Goal: Communication & Community: Answer question/provide support

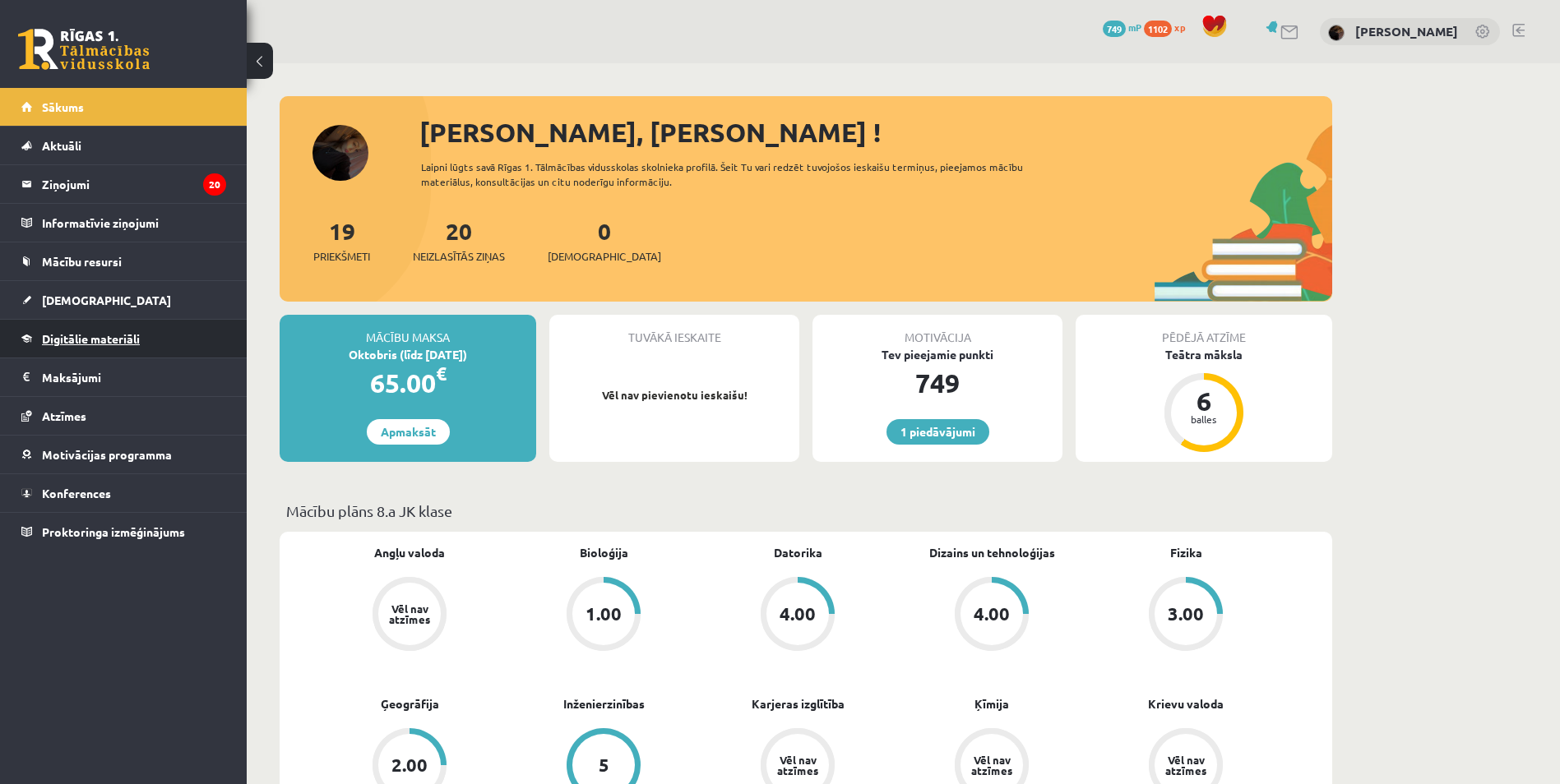
click at [108, 331] on link "Digitālie materiāli" at bounding box center [124, 339] width 205 height 38
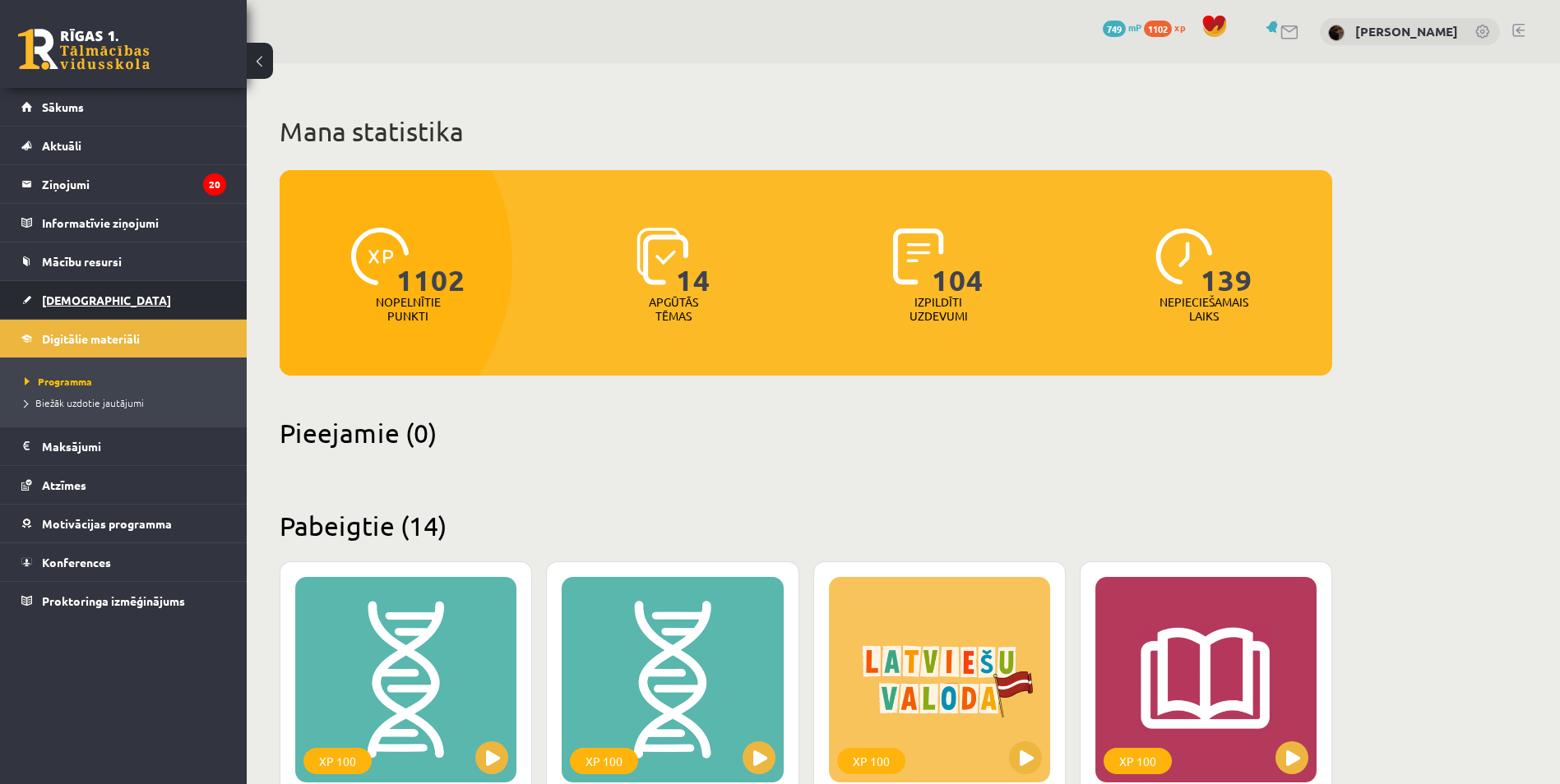
click at [144, 309] on link "[DEMOGRAPHIC_DATA]" at bounding box center [124, 300] width 205 height 38
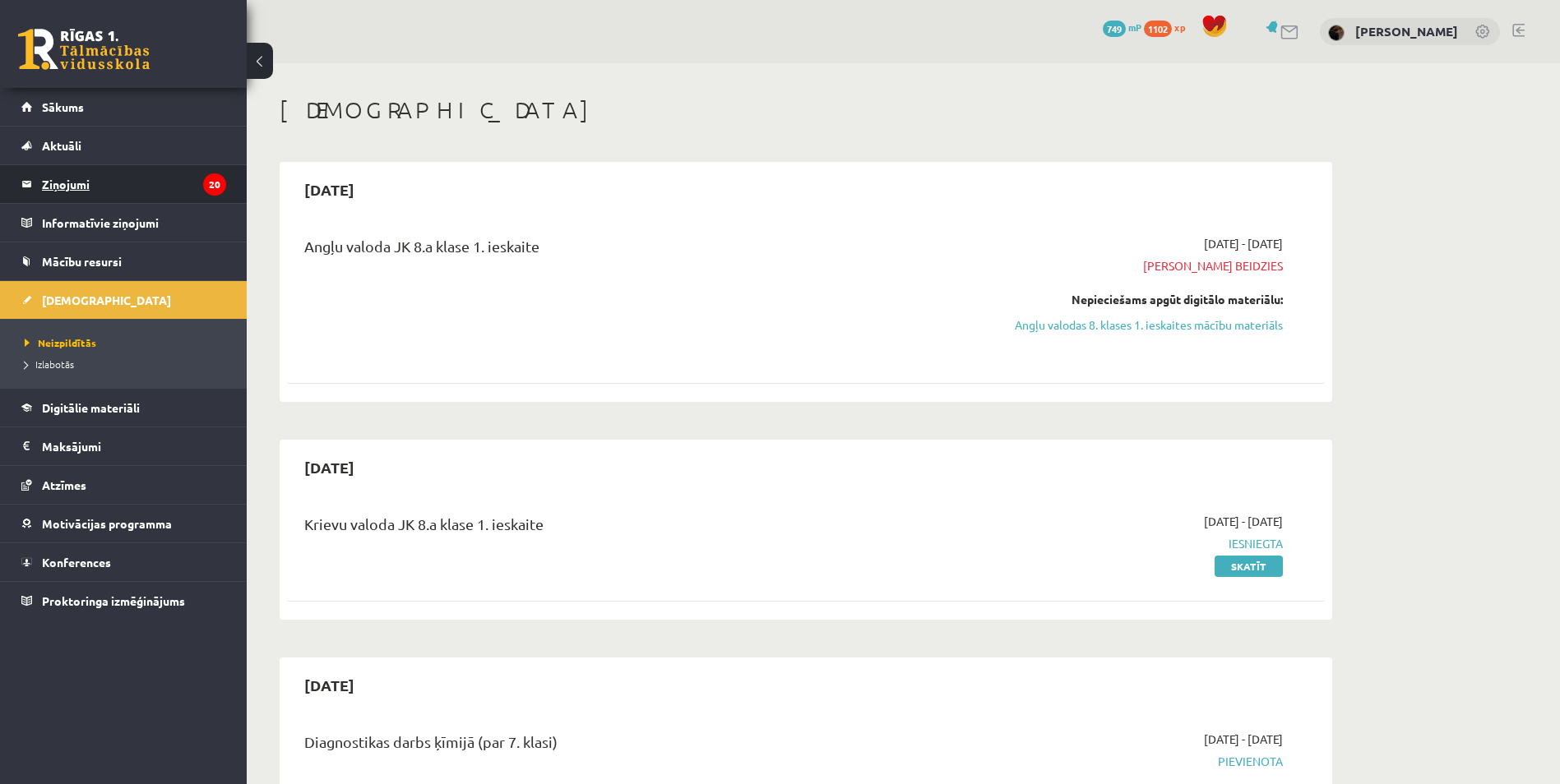
click at [184, 166] on legend "Ziņojumi 20" at bounding box center [134, 184] width 185 height 38
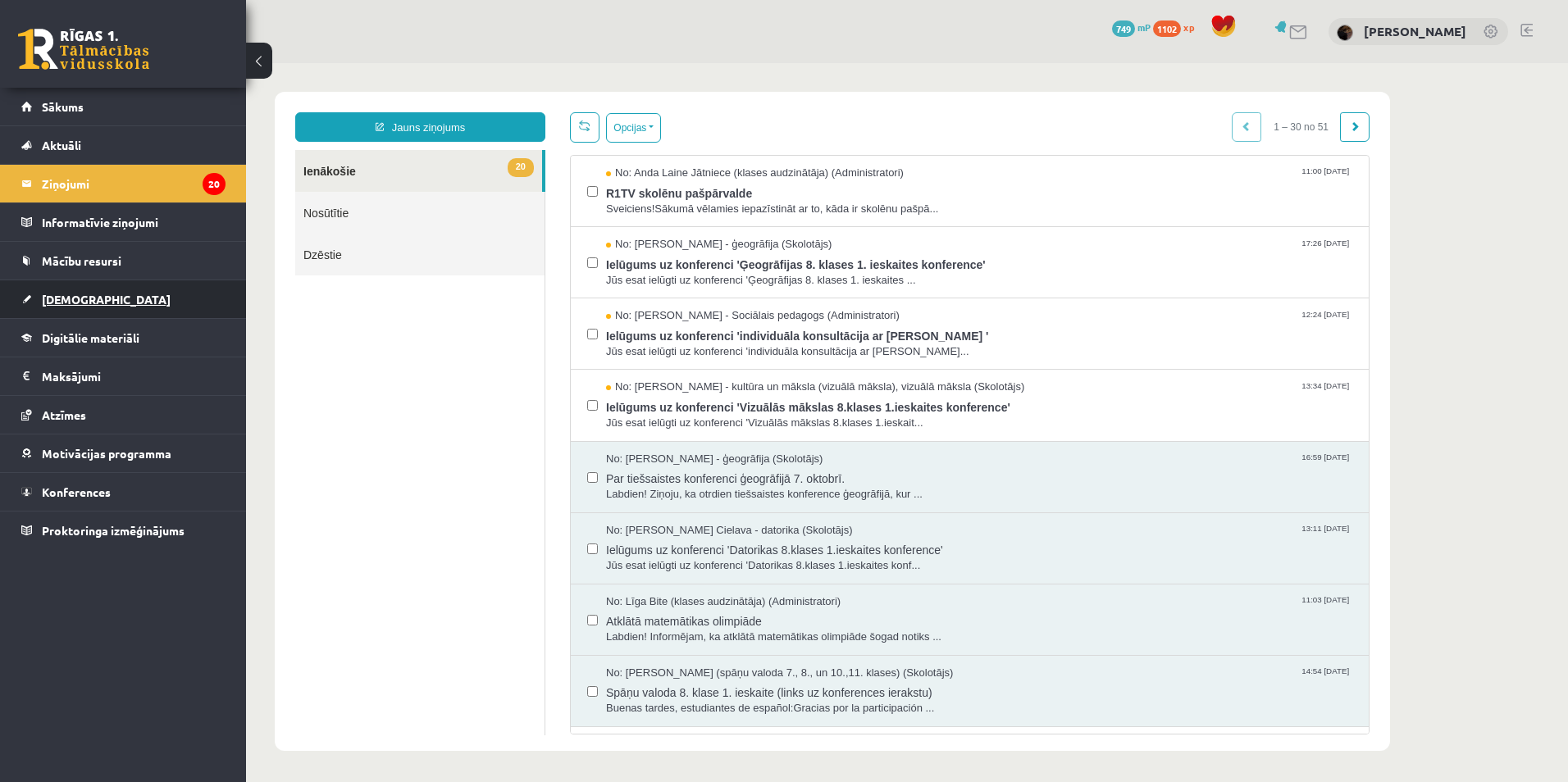
click at [142, 297] on link "[DEMOGRAPHIC_DATA]" at bounding box center [124, 299] width 205 height 38
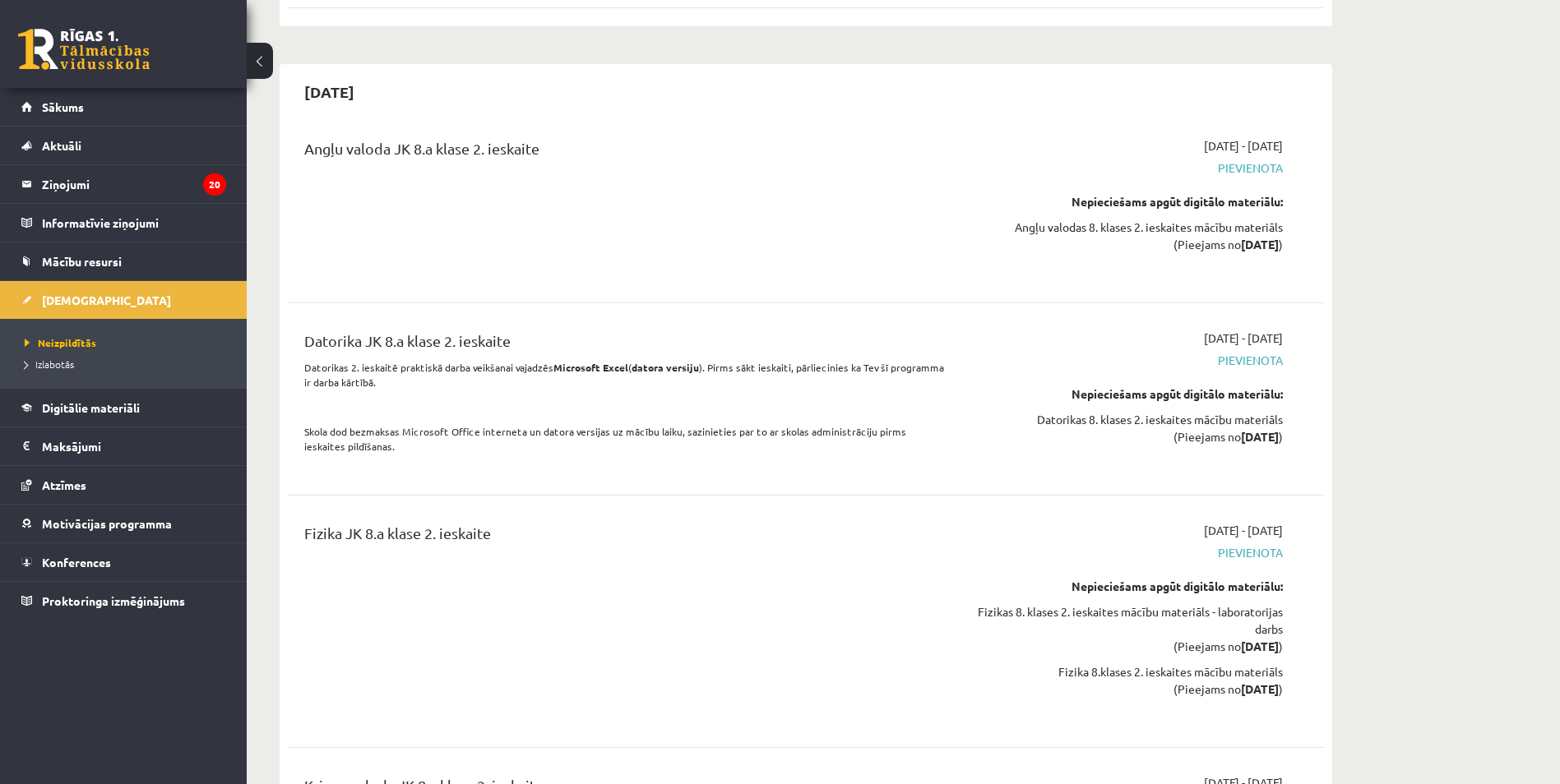
scroll to position [1644, 0]
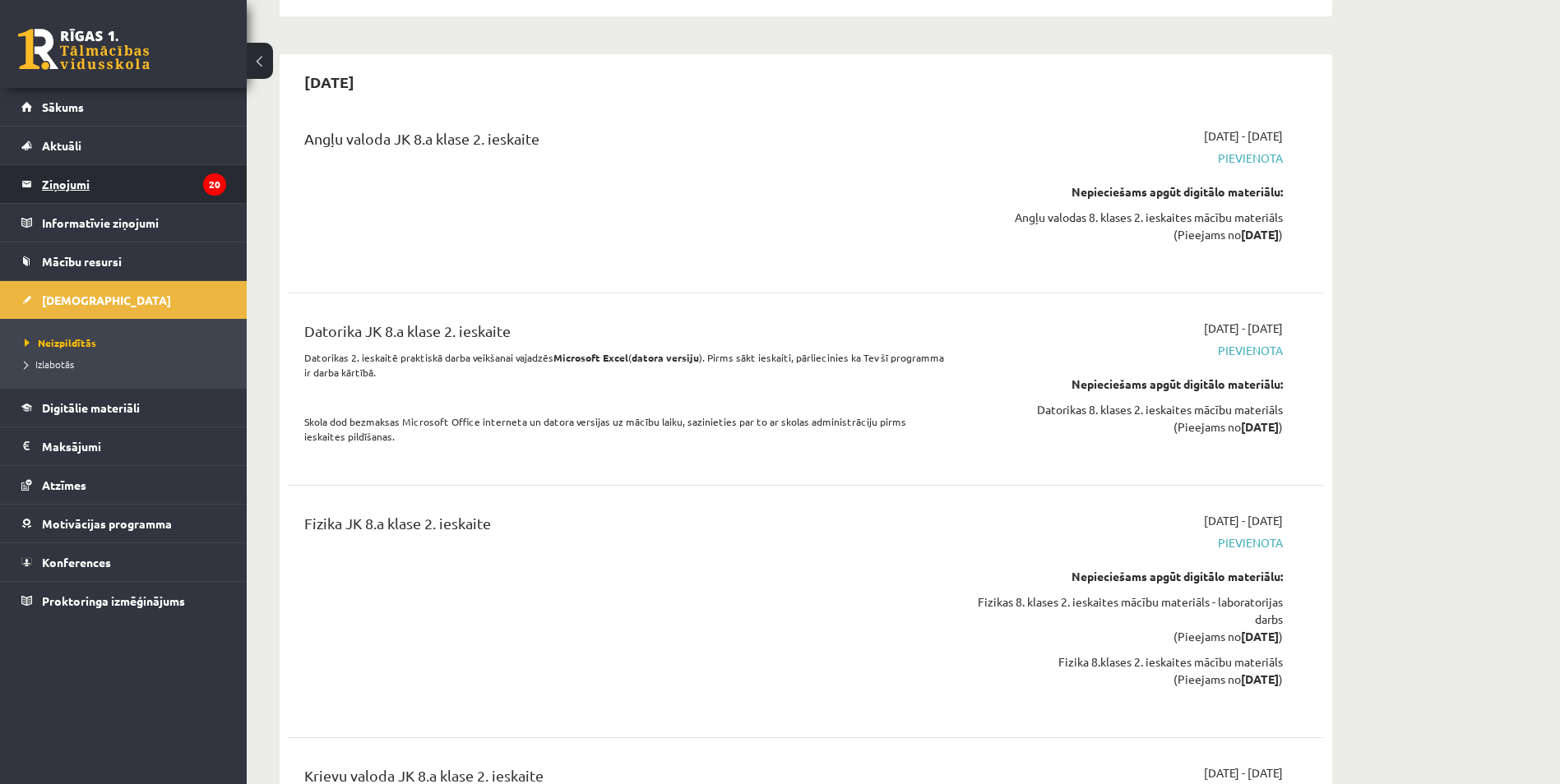
click at [135, 187] on legend "Ziņojumi 20" at bounding box center [134, 184] width 185 height 38
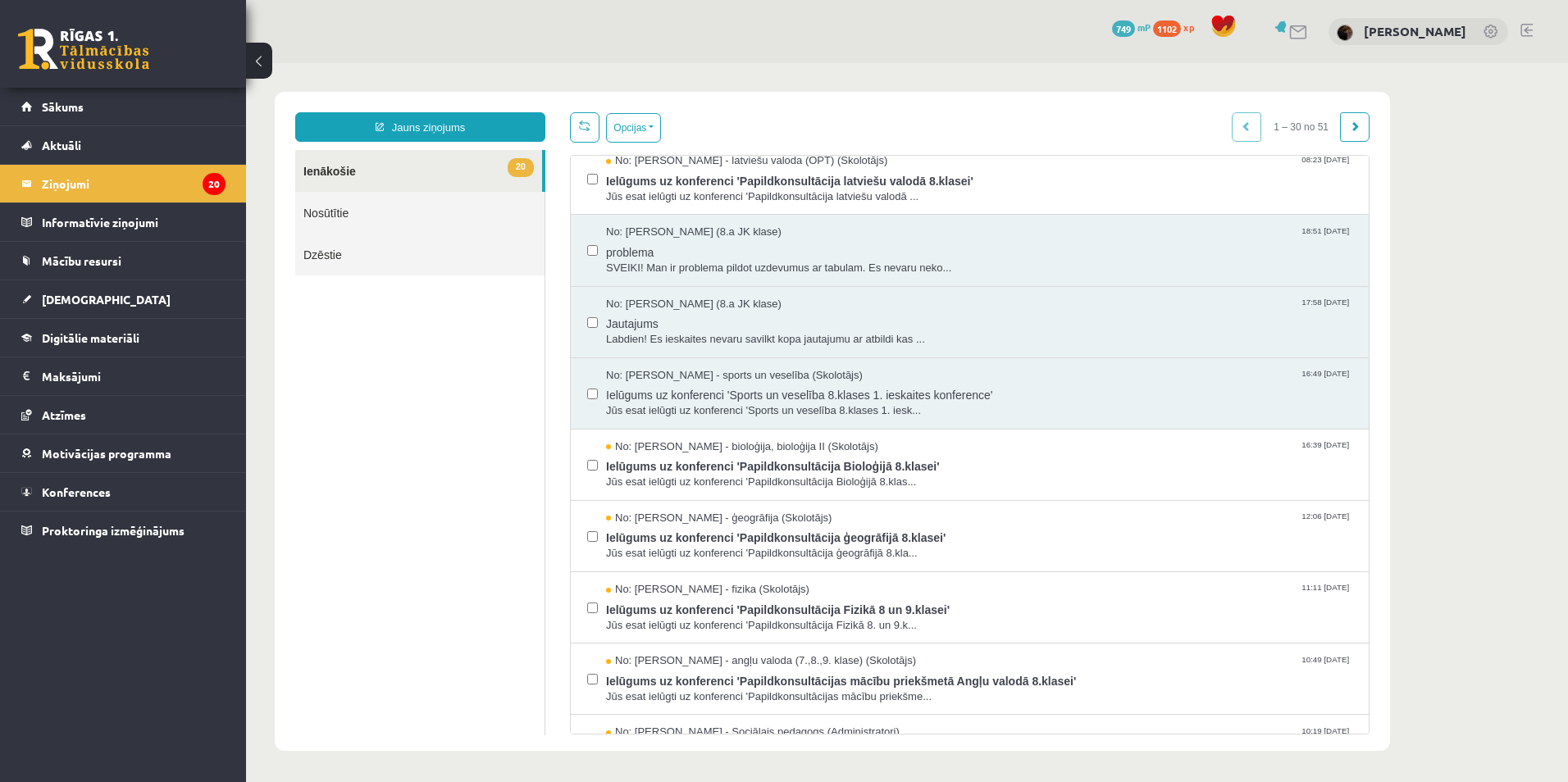
scroll to position [1312, 0]
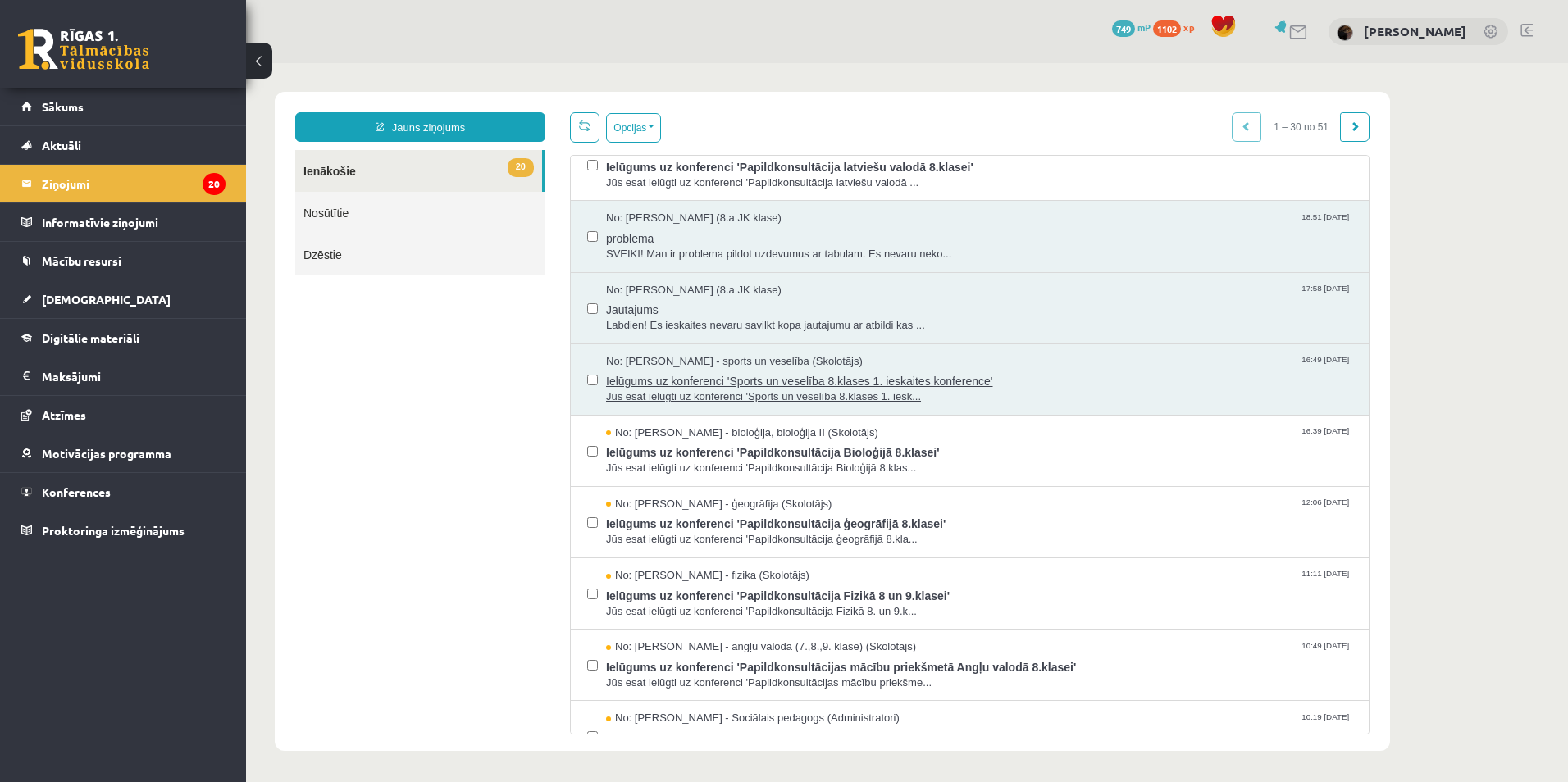
click at [692, 395] on span "Jūs esat ielūgti uz konferenci 'Sports un veselība 8.klases 1. iesk..." at bounding box center [979, 397] width 746 height 16
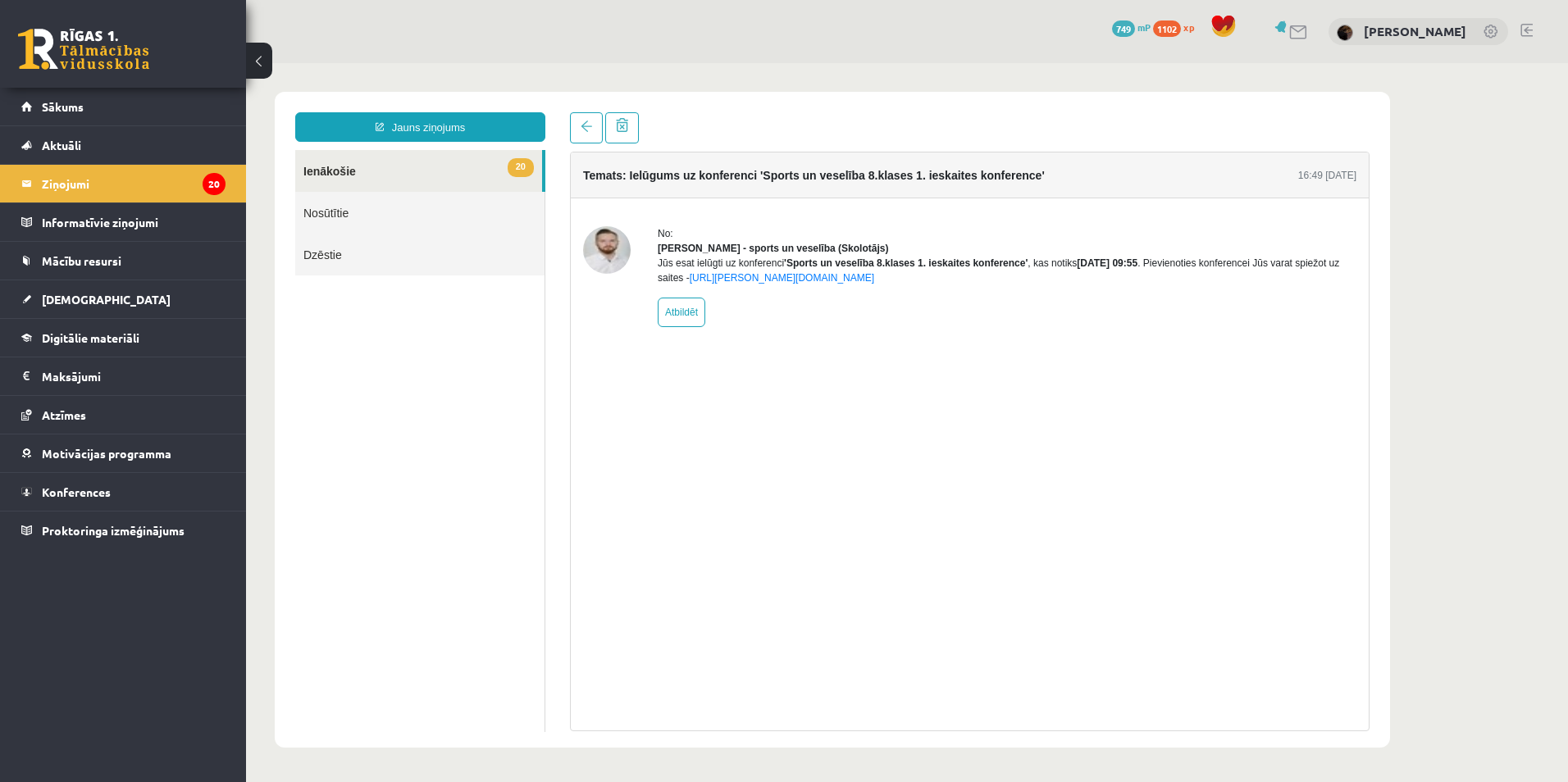
scroll to position [0, 0]
click at [571, 136] on link at bounding box center [586, 128] width 33 height 31
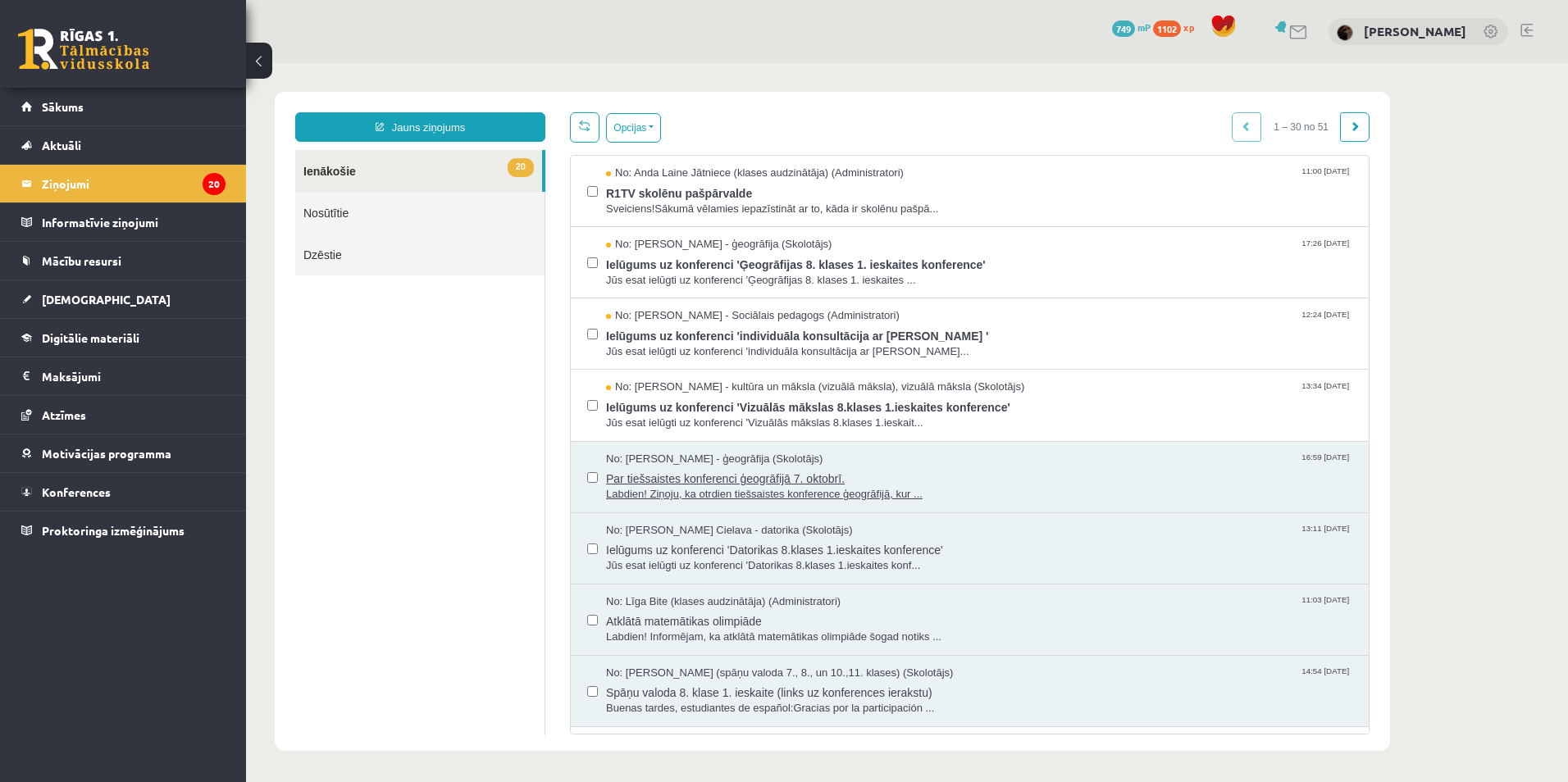
click at [686, 487] on span "Labdien! Ziņoju, ka otrdien tiešsaistes konference ģeogrāfijā, kur ..." at bounding box center [979, 495] width 746 height 16
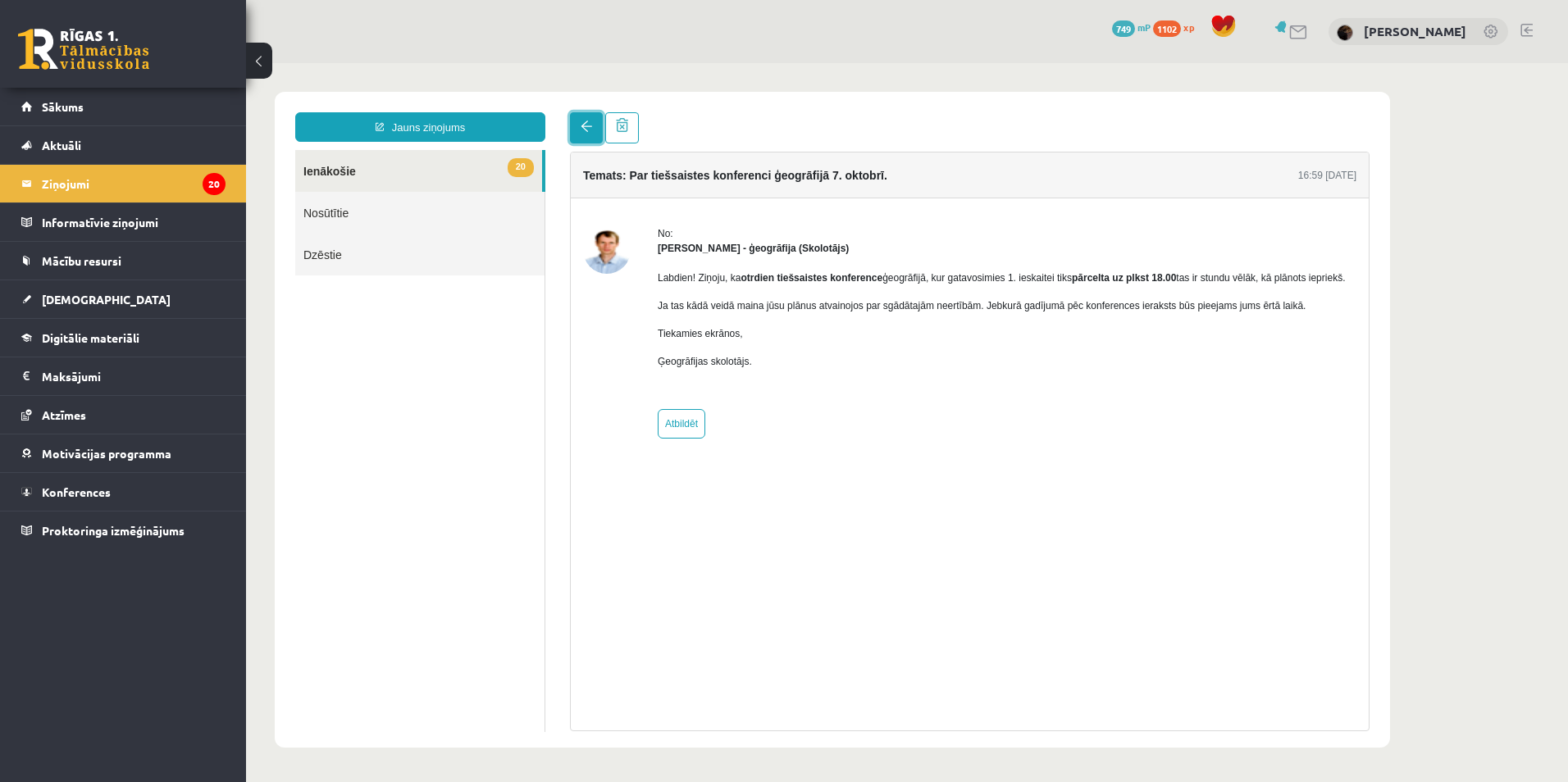
click at [580, 131] on span at bounding box center [586, 127] width 12 height 12
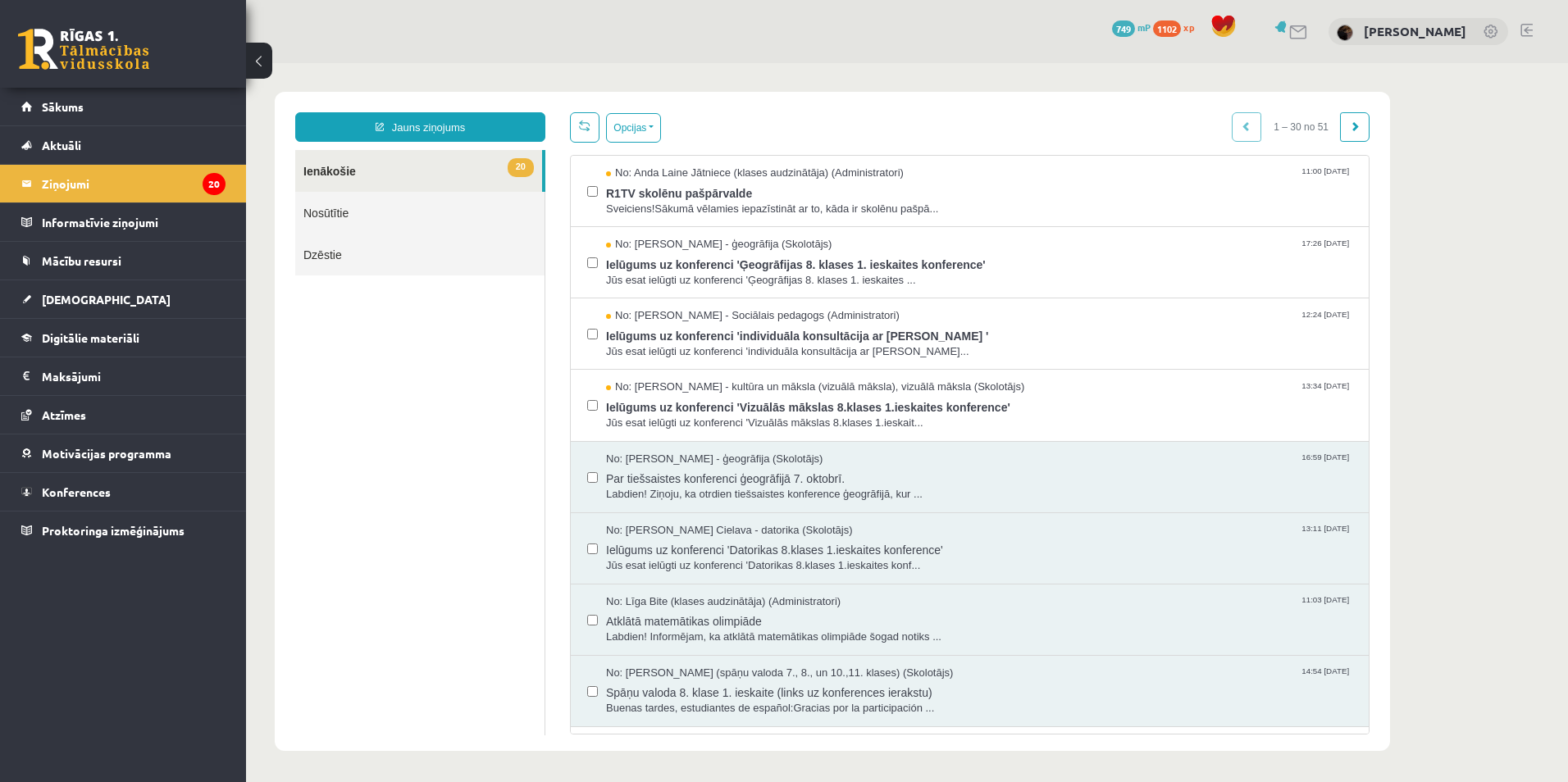
click at [660, 505] on div "No: [PERSON_NAME] - ģeogrāfija (Skolotājs) 16:59 [DATE] Par tiešsaistes konfere…" at bounding box center [969, 477] width 798 height 71
click at [660, 493] on span "Labdien! Ziņoju, ka otrdien tiešsaistes konference ģeogrāfijā, kur ..." at bounding box center [979, 495] width 746 height 16
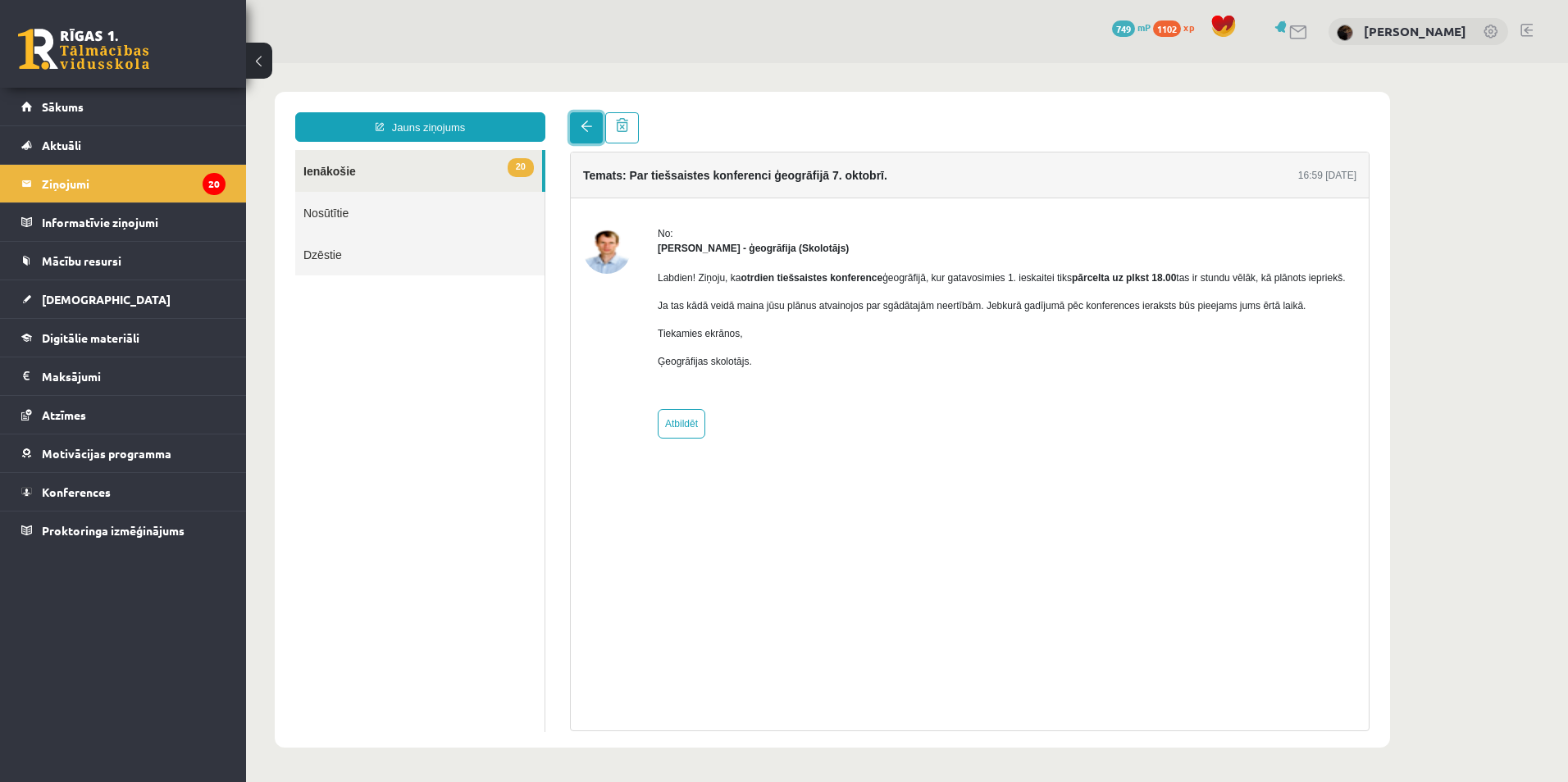
click at [574, 130] on link at bounding box center [586, 128] width 33 height 31
click at [575, 132] on link at bounding box center [586, 128] width 33 height 31
click at [577, 139] on link at bounding box center [586, 128] width 33 height 31
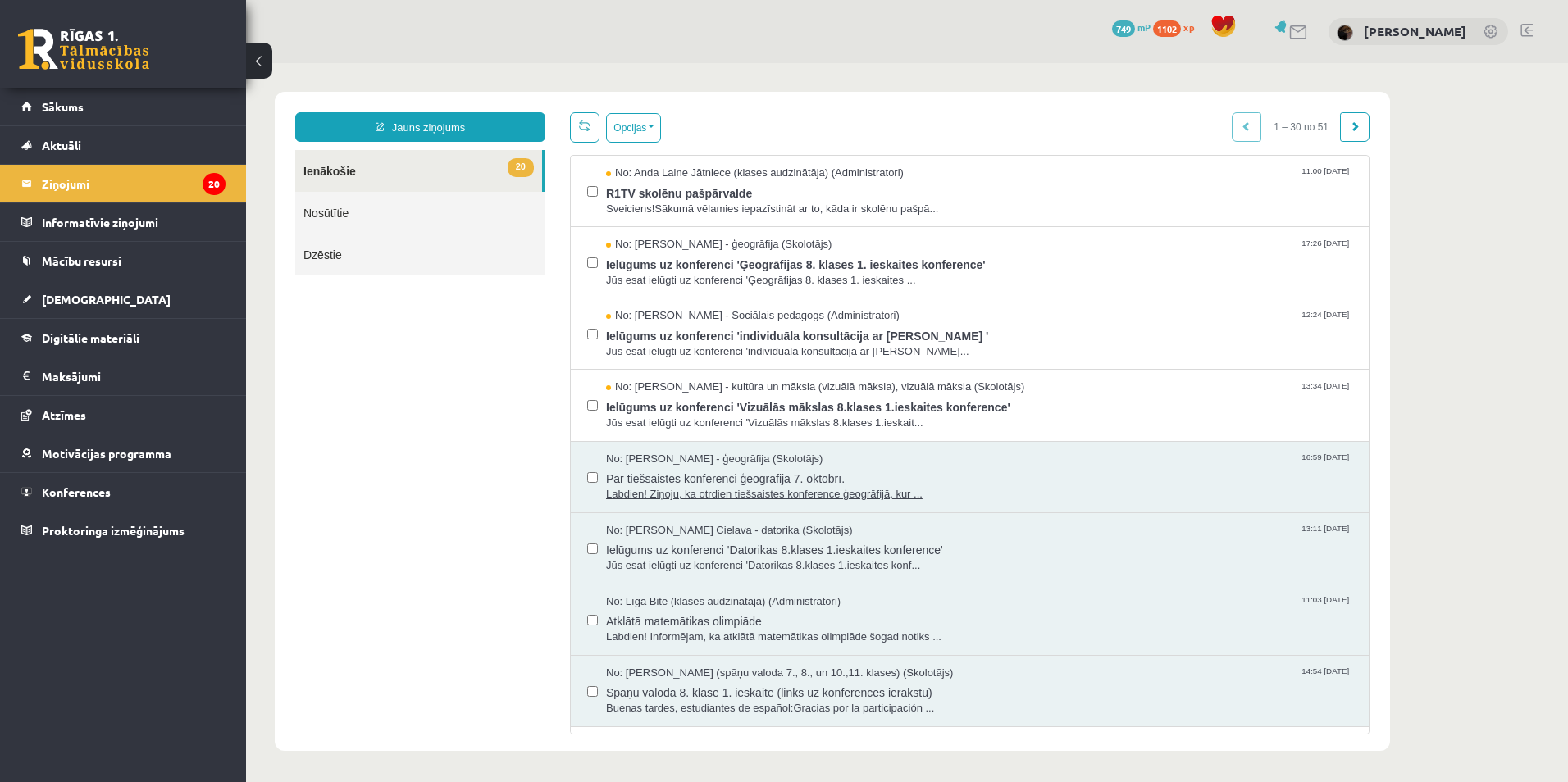
click at [627, 465] on span "No: [PERSON_NAME] - ģeogrāfija (Skolotājs)" at bounding box center [714, 460] width 216 height 16
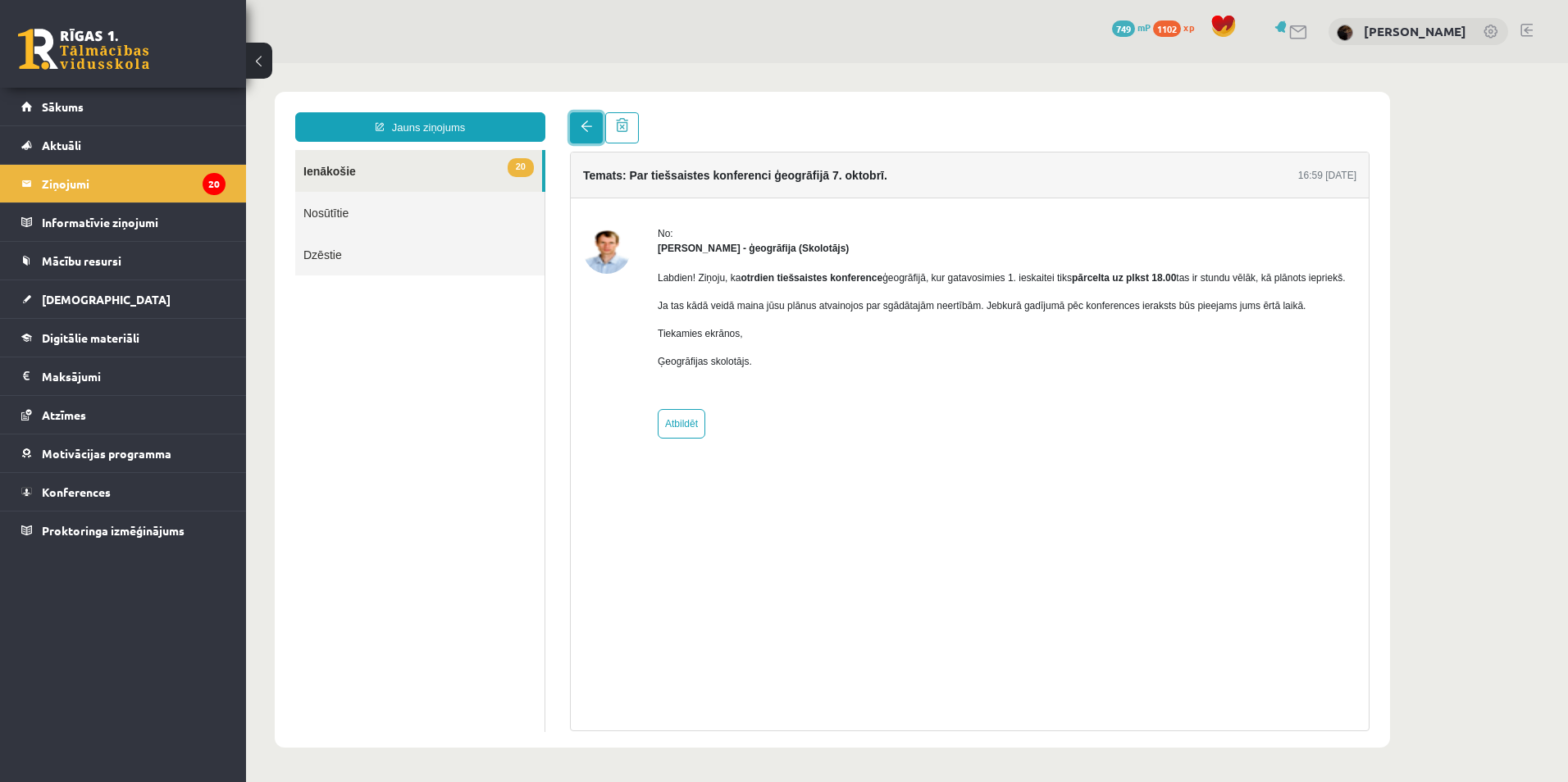
click at [584, 121] on link at bounding box center [586, 128] width 33 height 31
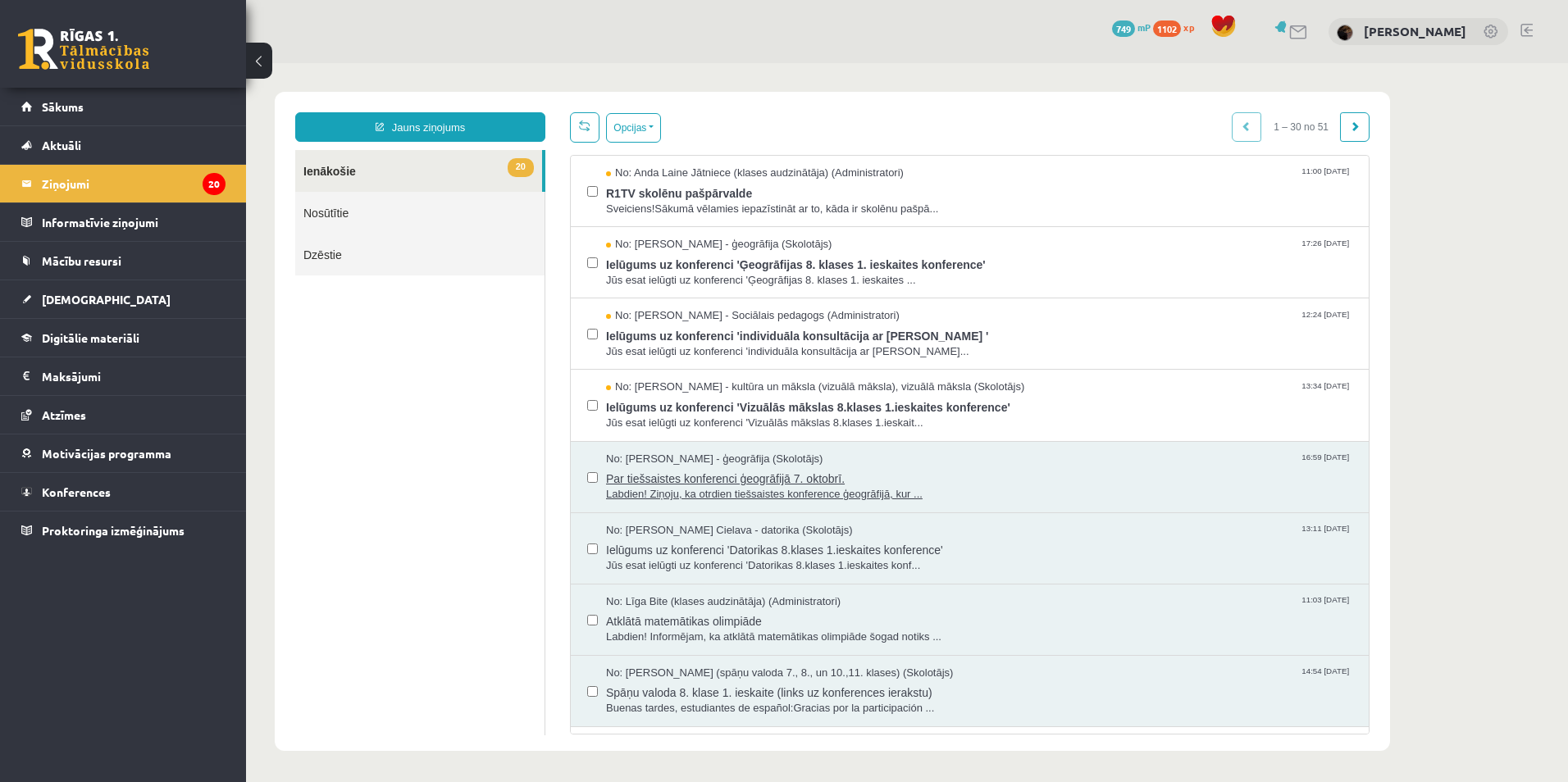
click at [724, 468] on span "Par tiešsaistes konferenci ģeogrāfijā 7. oktobrī." at bounding box center [979, 476] width 746 height 20
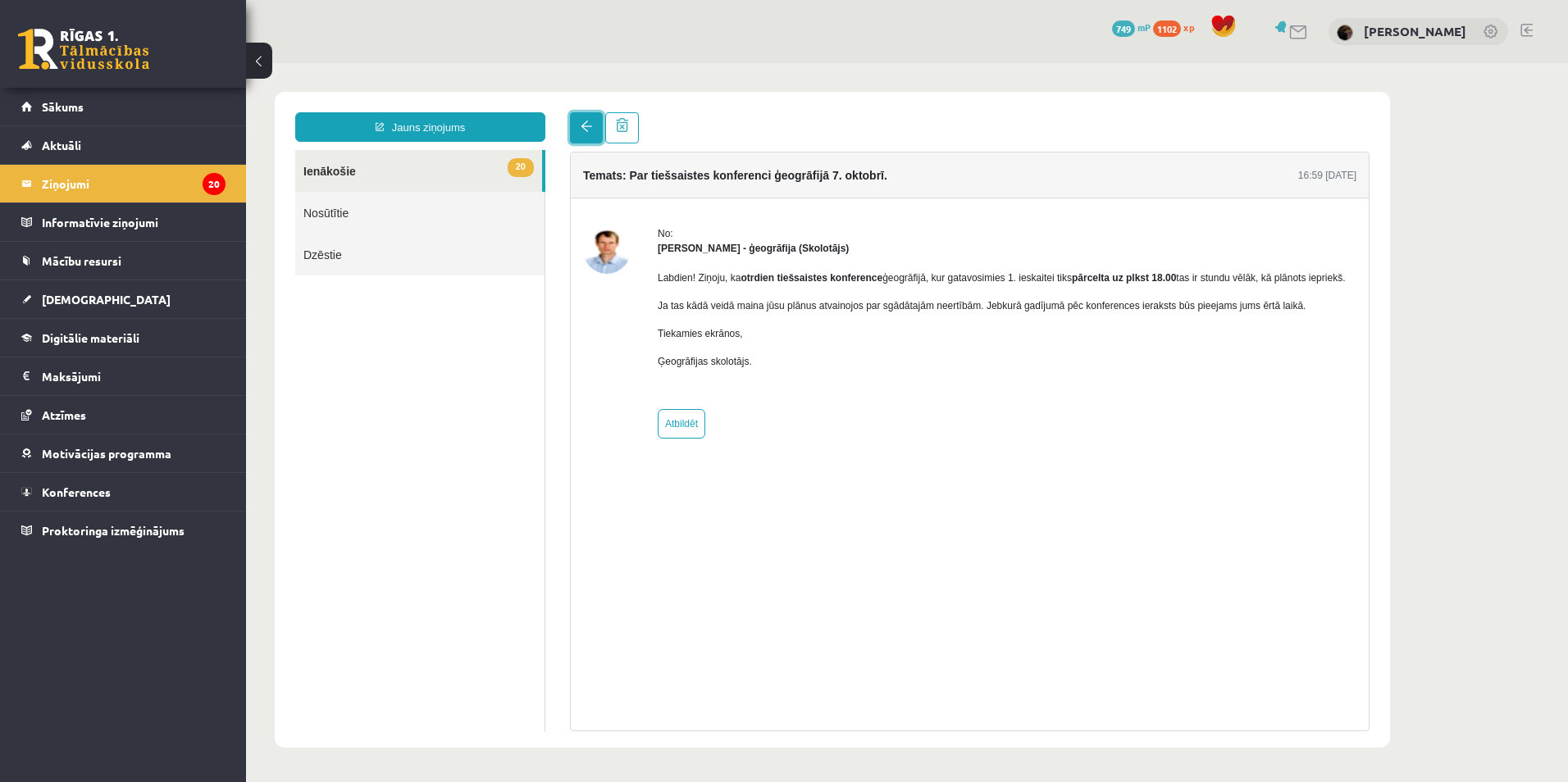
click at [583, 126] on span at bounding box center [586, 127] width 12 height 12
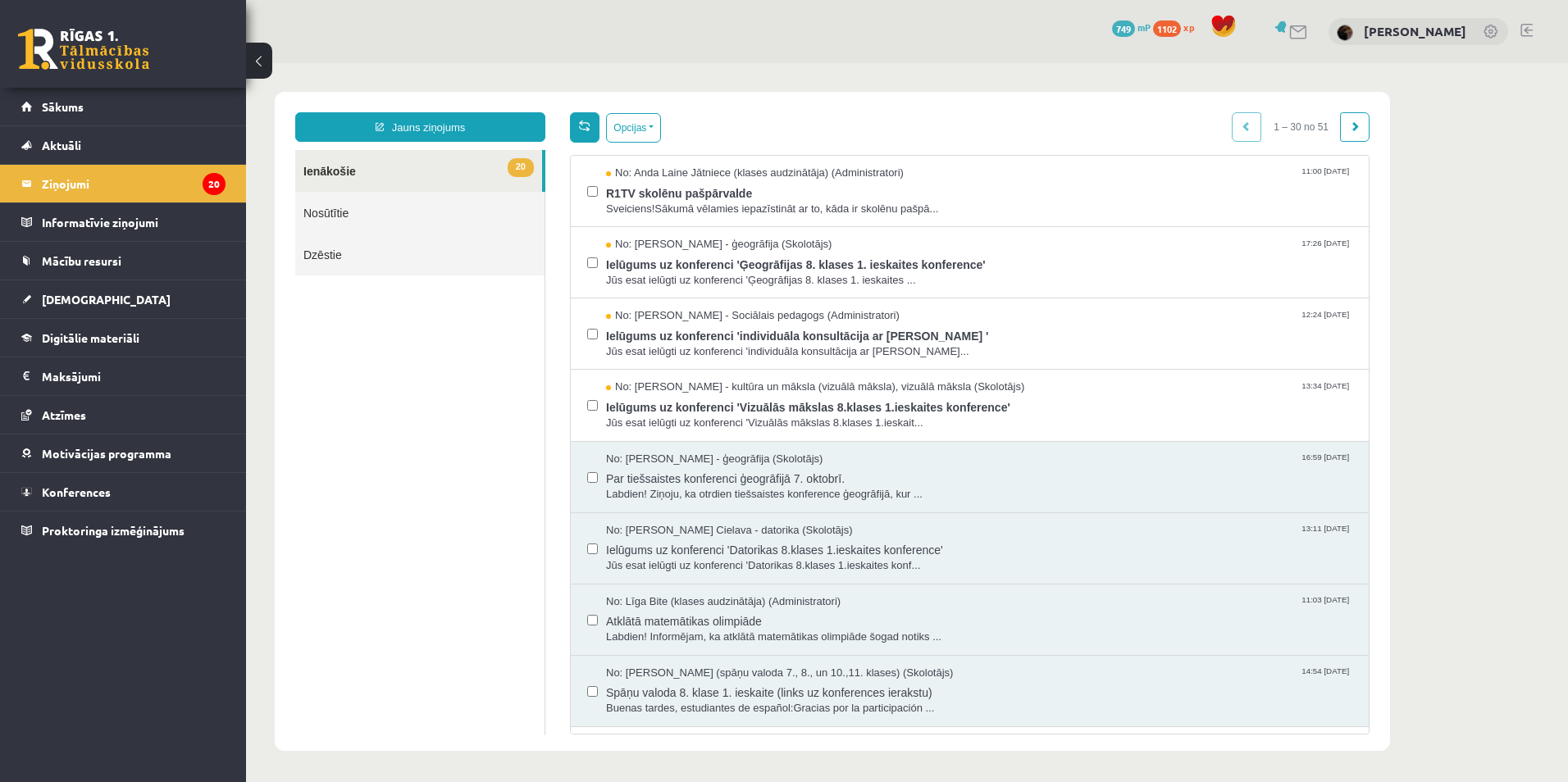
click at [590, 137] on html "Jauns ziņojums 20 Ienākošie Nosūtītie Dzēstie ** ********* ********* ******* Op…" at bounding box center [907, 422] width 1322 height 717
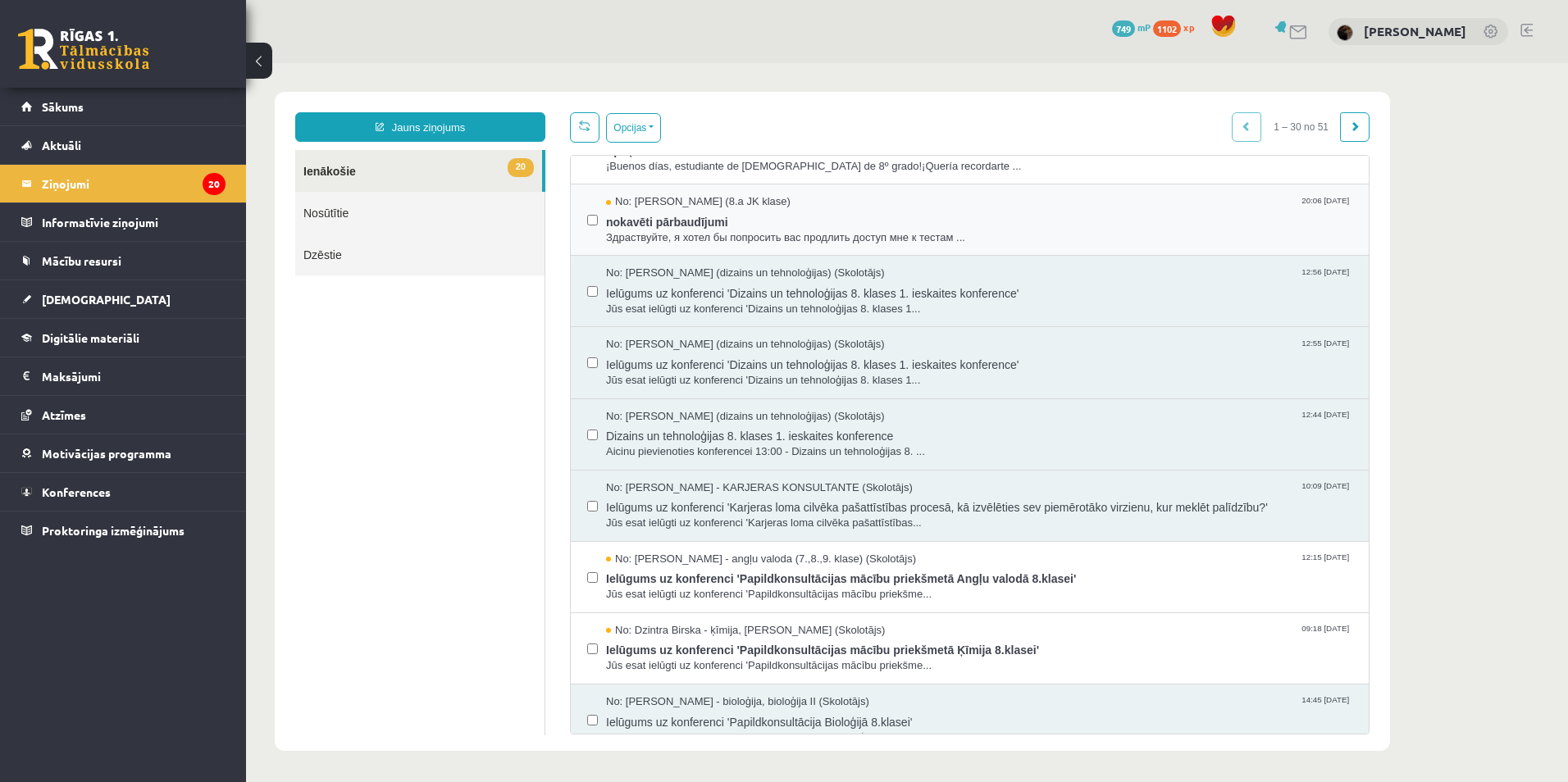
scroll to position [410, 0]
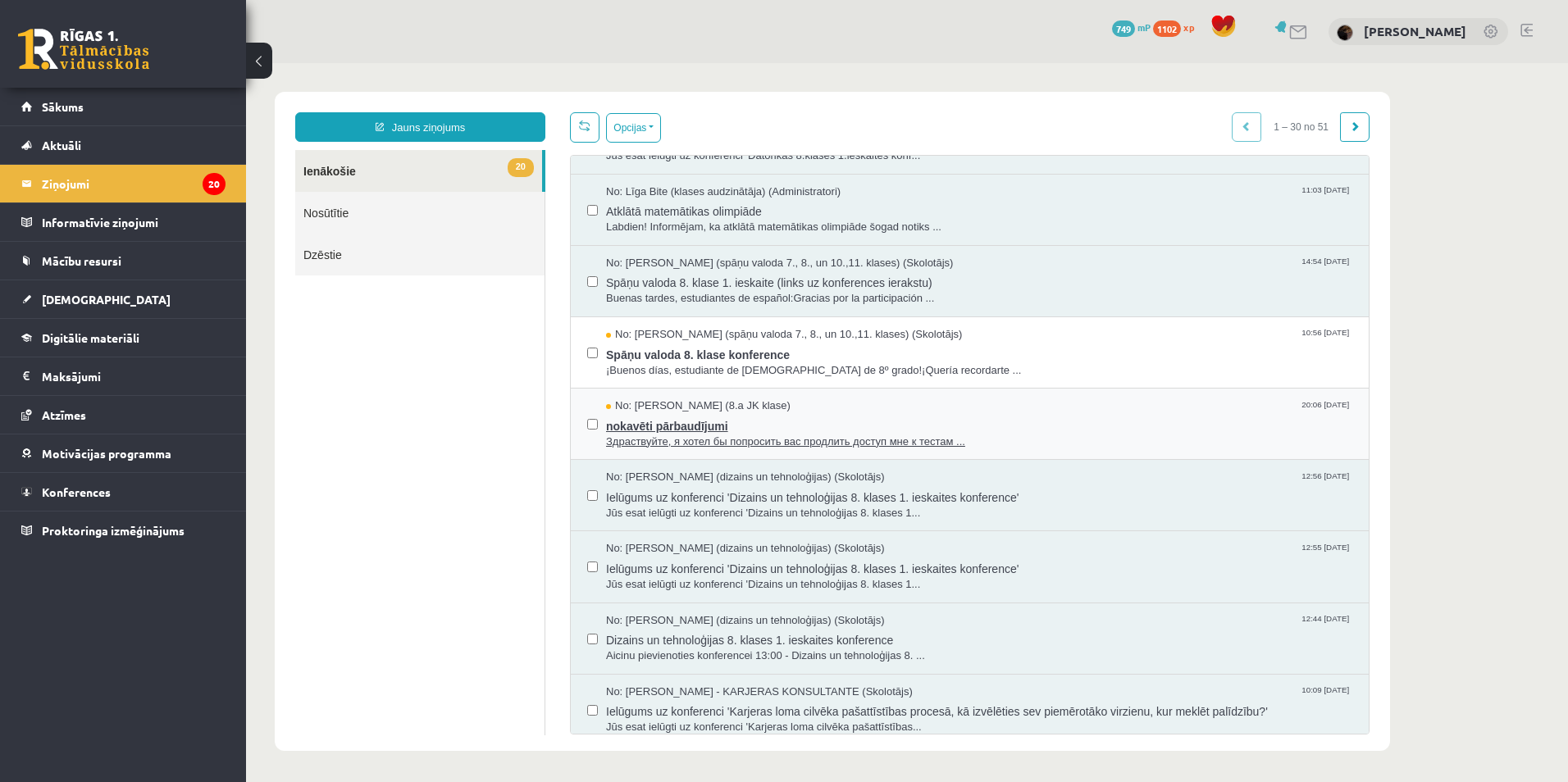
click at [677, 440] on span "Здраствуйте, я хотел бы попросить вас продлить доступ мне к тестам ..." at bounding box center [979, 442] width 746 height 16
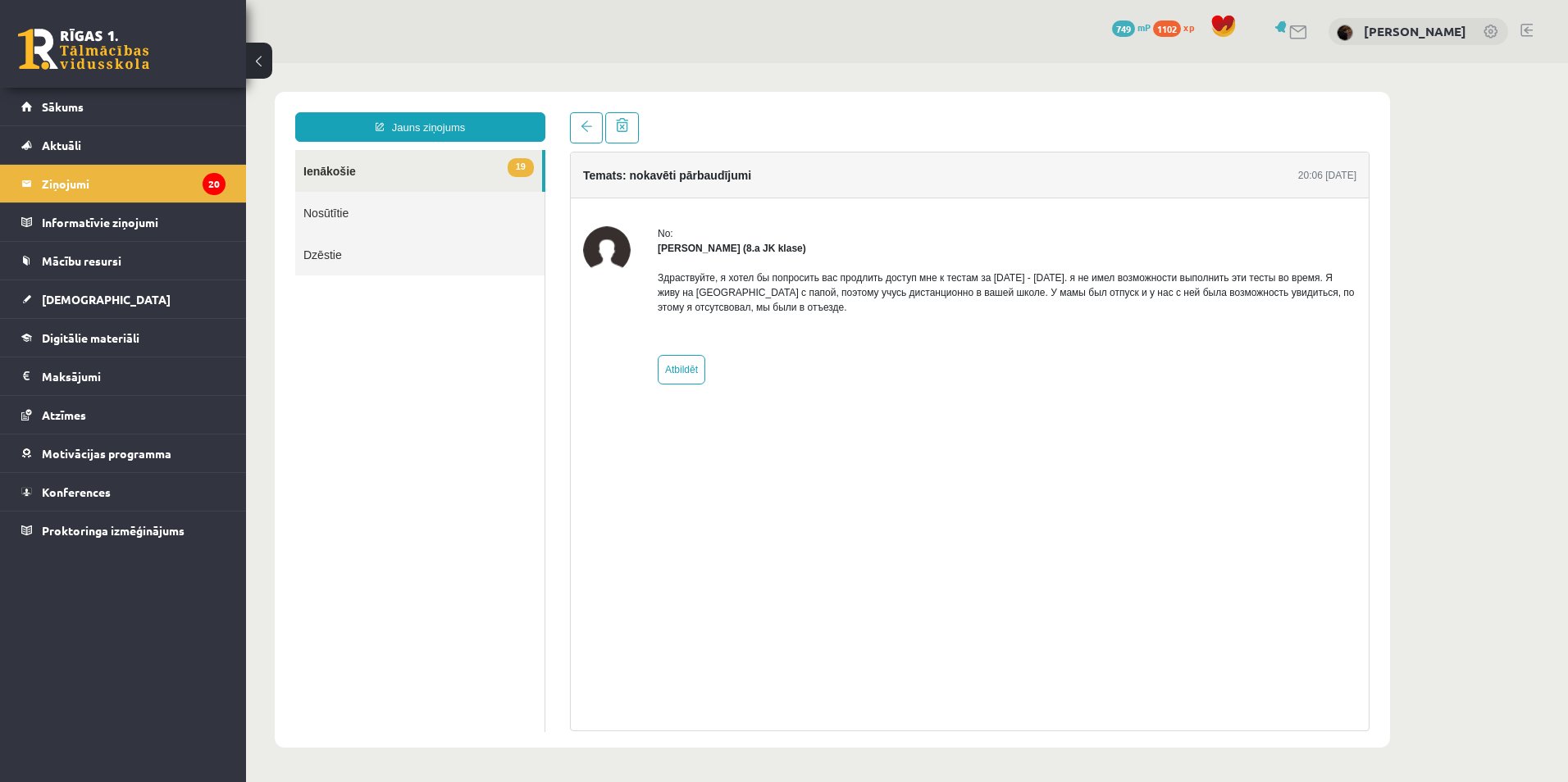
scroll to position [0, 0]
click at [583, 140] on link at bounding box center [586, 128] width 33 height 31
